Goal: Check status: Check status

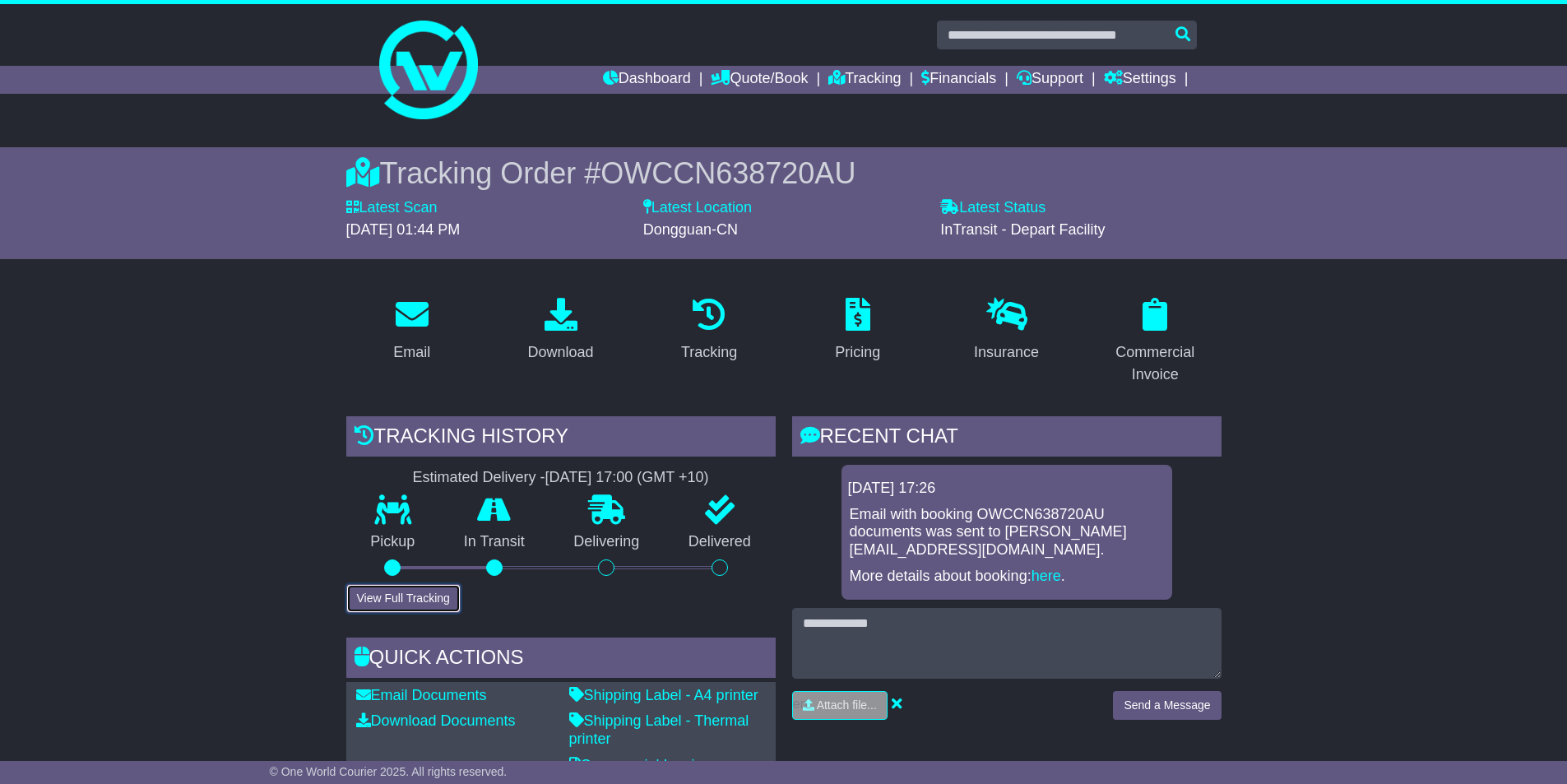
drag, startPoint x: 403, startPoint y: 608, endPoint x: 432, endPoint y: 607, distance: 29.0
click at [402, 607] on button "View Full Tracking" at bounding box center [403, 597] width 114 height 29
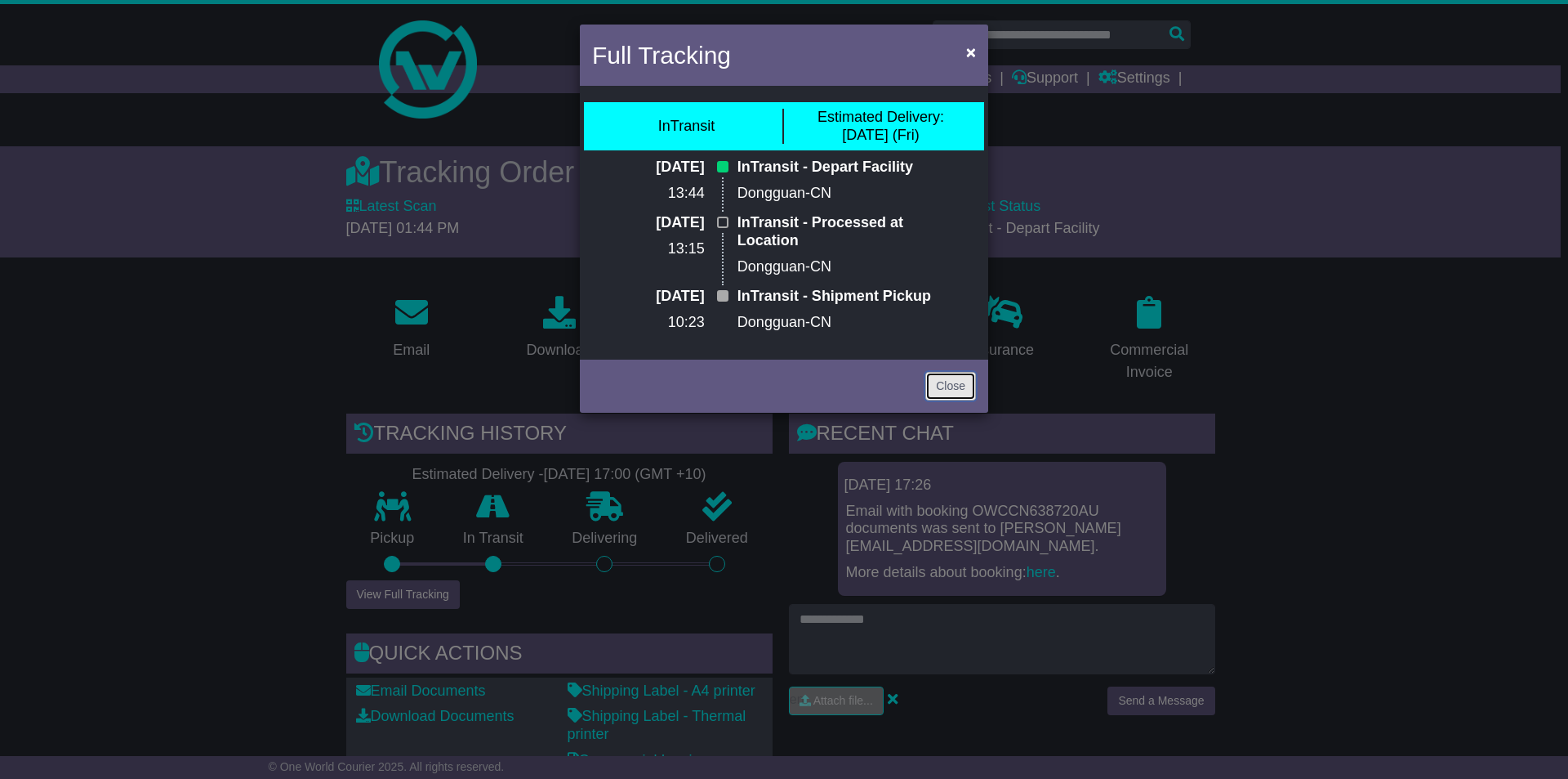
drag, startPoint x: 939, startPoint y: 383, endPoint x: 820, endPoint y: 351, distance: 123.2
click at [940, 382] on link "Close" at bounding box center [949, 385] width 50 height 29
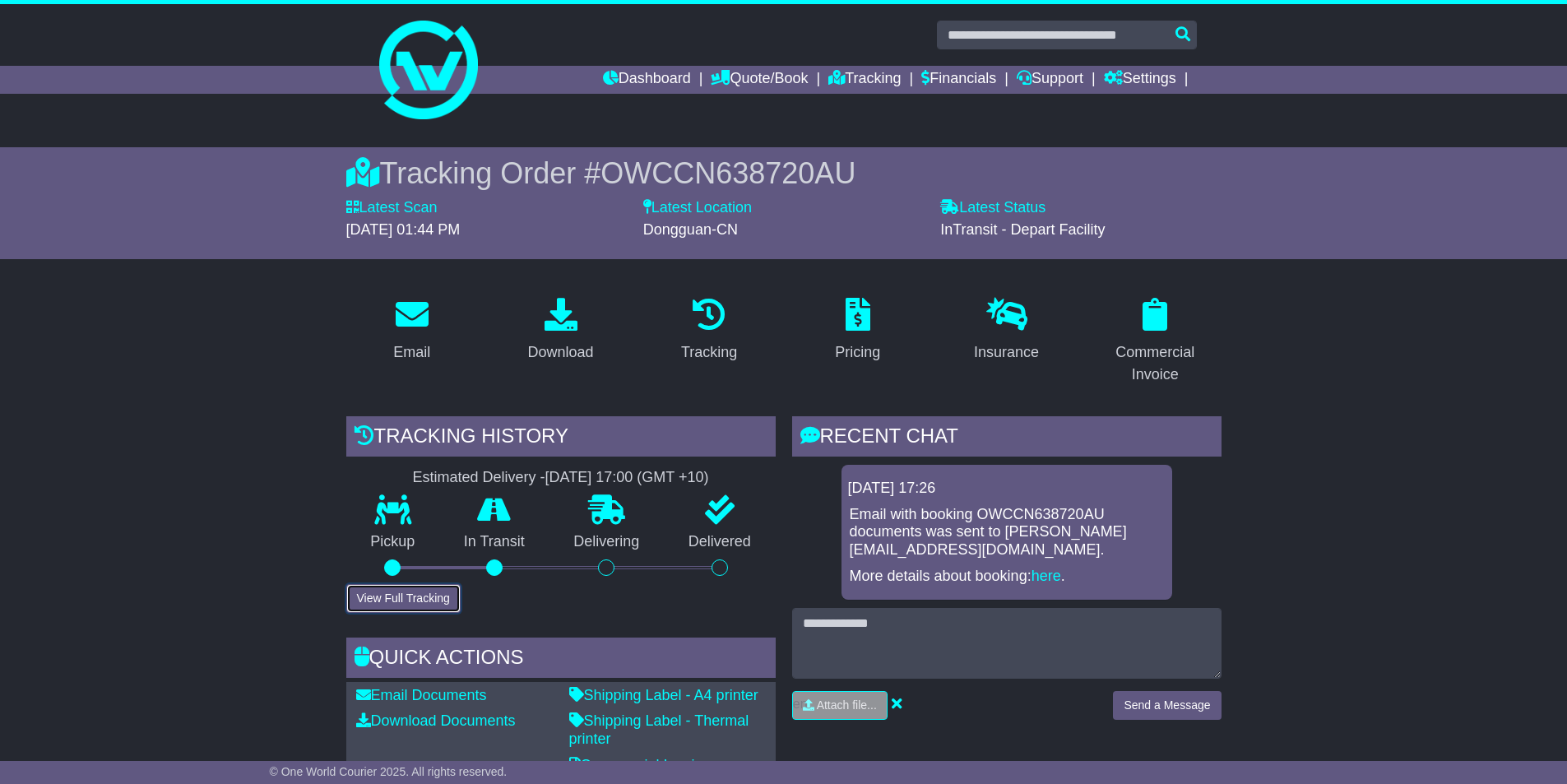
click at [403, 591] on button "View Full Tracking" at bounding box center [403, 597] width 114 height 29
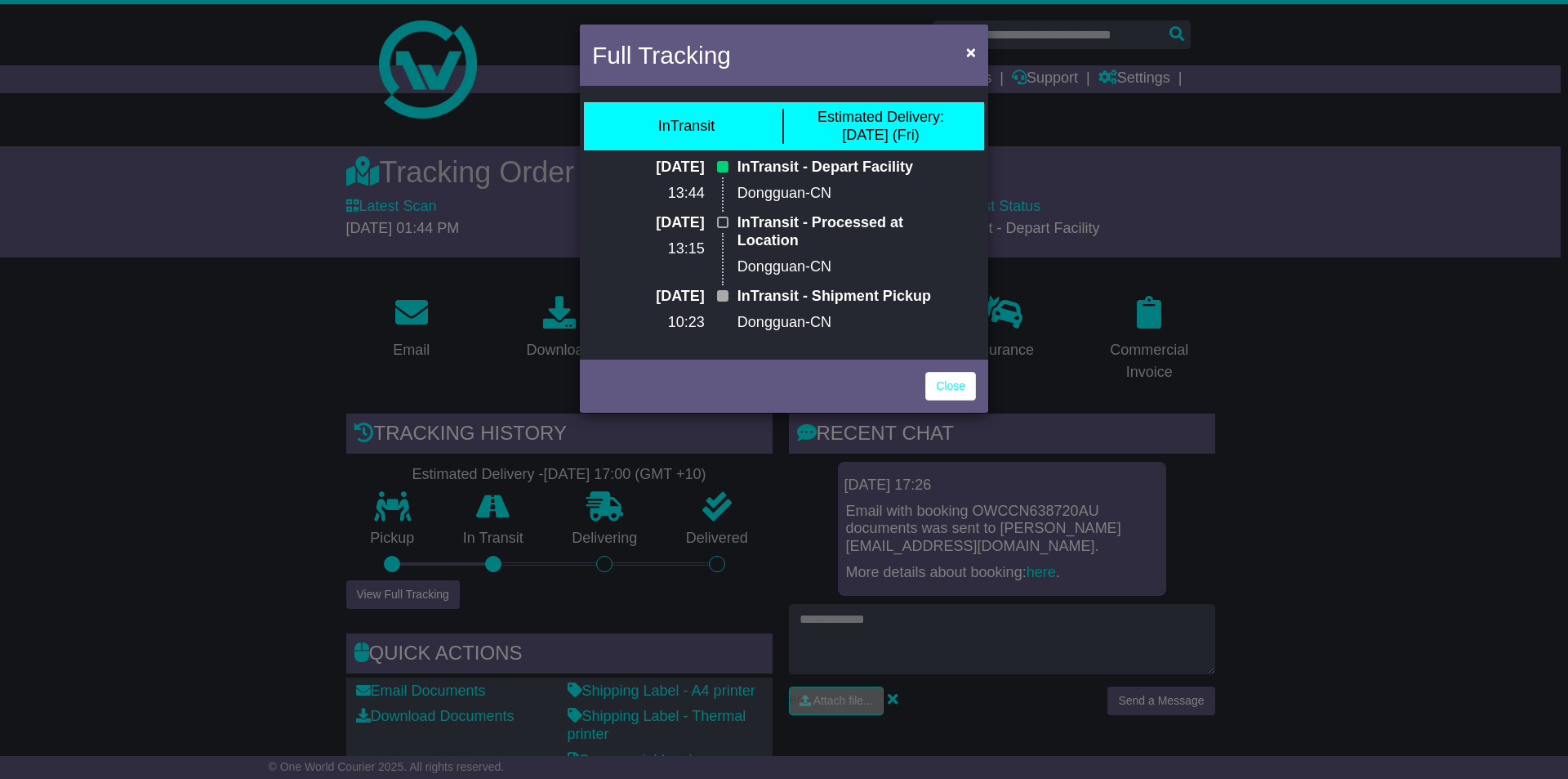
click at [942, 403] on div "Close" at bounding box center [784, 384] width 409 height 57
click at [939, 388] on link "Close" at bounding box center [949, 385] width 50 height 29
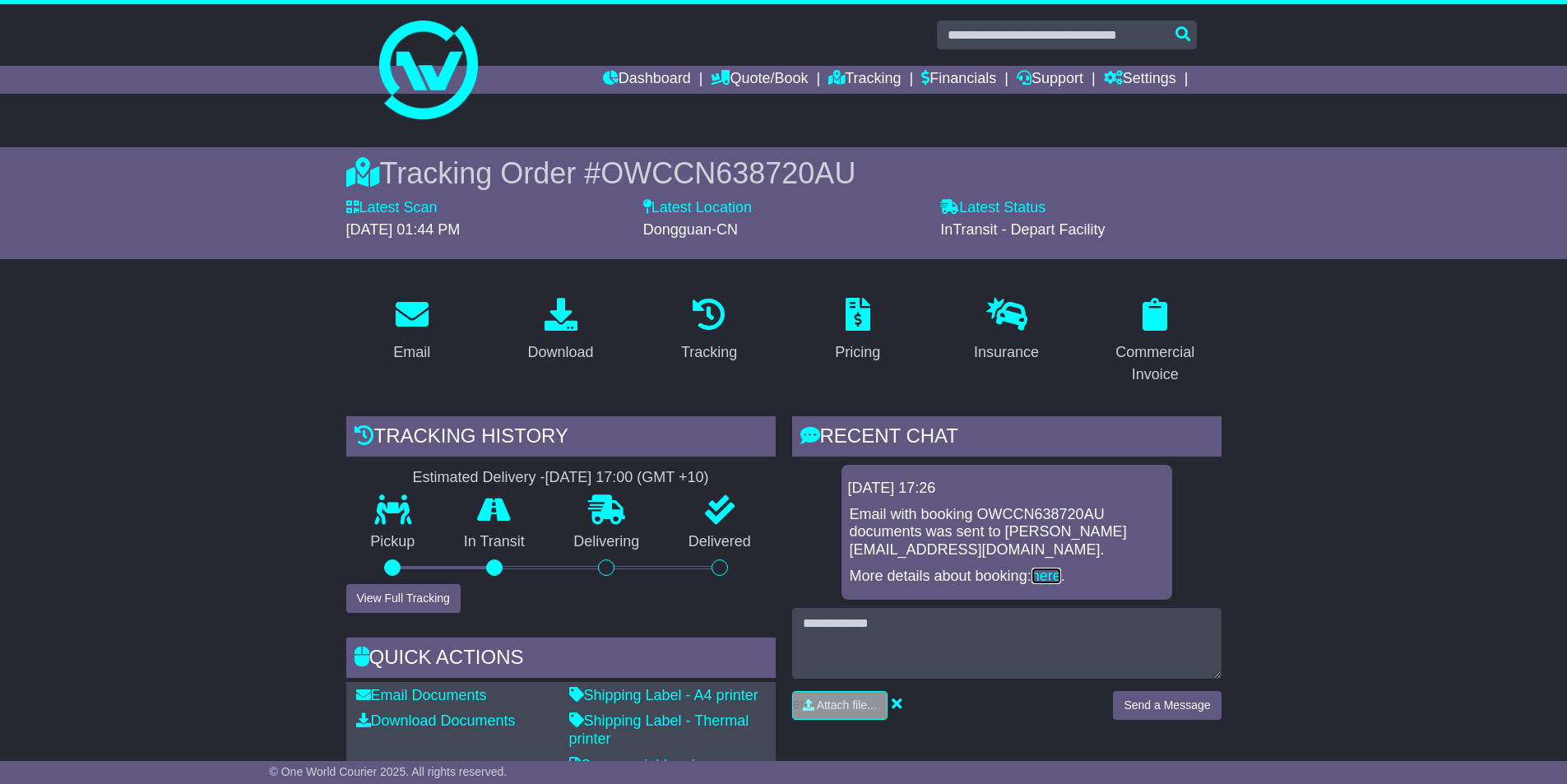
click at [1052, 574] on link "here" at bounding box center [1047, 575] width 30 height 17
click at [609, 79] on link "Dashboard" at bounding box center [647, 79] width 88 height 28
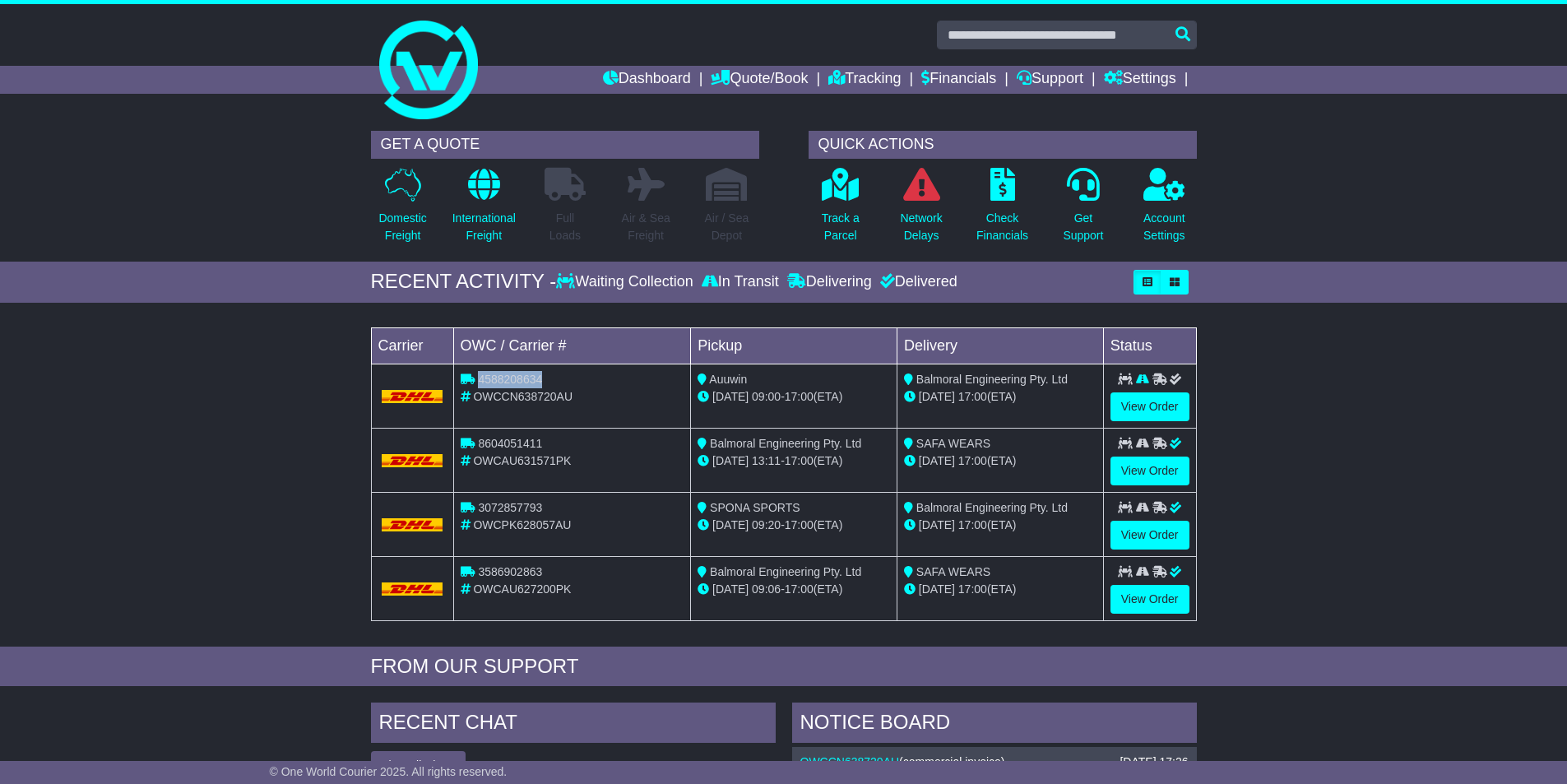
drag, startPoint x: 545, startPoint y: 378, endPoint x: 480, endPoint y: 379, distance: 65.0
click at [480, 379] on div "4588208634" at bounding box center [572, 379] width 224 height 17
copy span "4588208634"
